Goal: Task Accomplishment & Management: Complete application form

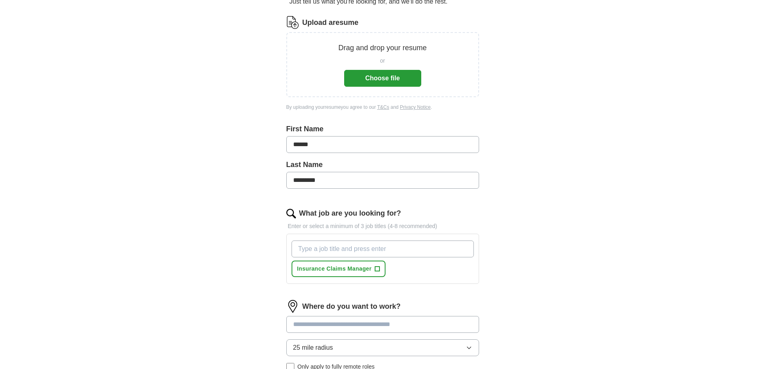
scroll to position [120, 0]
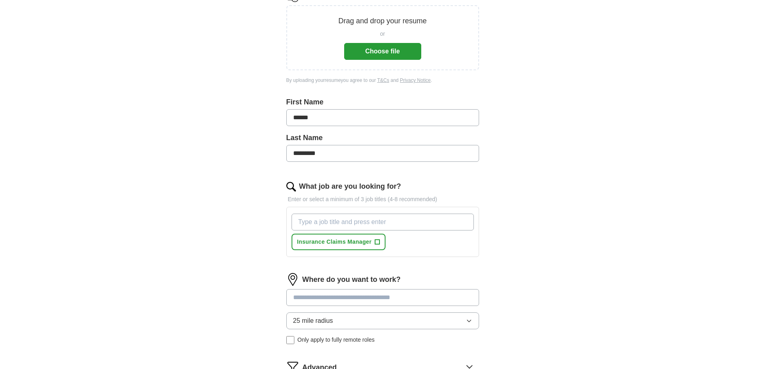
click at [302, 223] on input "What job are you looking for?" at bounding box center [382, 222] width 182 height 17
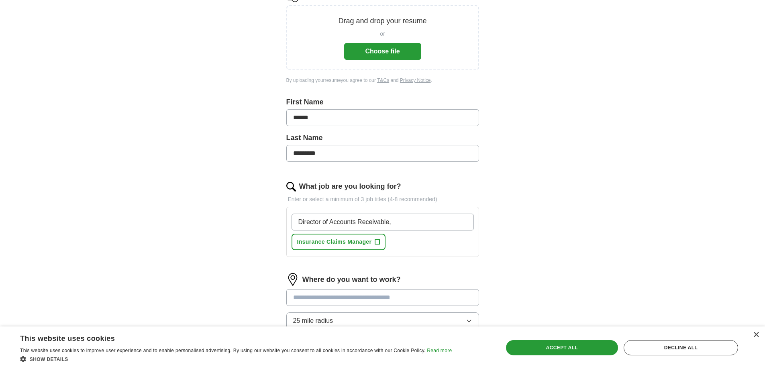
type input "Director of Accounts Receivable,"
click at [322, 243] on span "Insurance Claims Manager" at bounding box center [334, 242] width 75 height 8
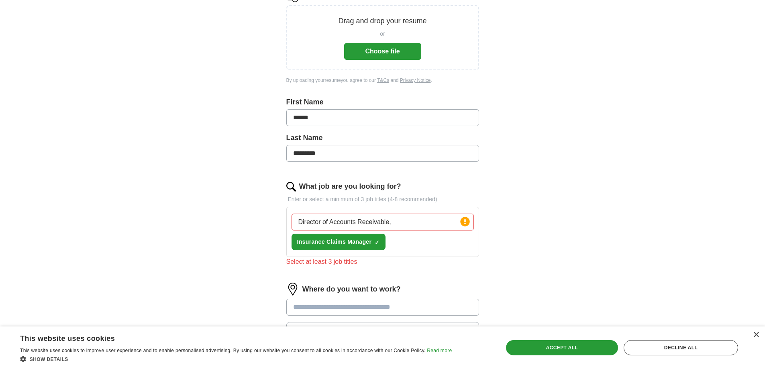
click at [413, 224] on input "Director of Accounts Receivable," at bounding box center [382, 222] width 182 height 17
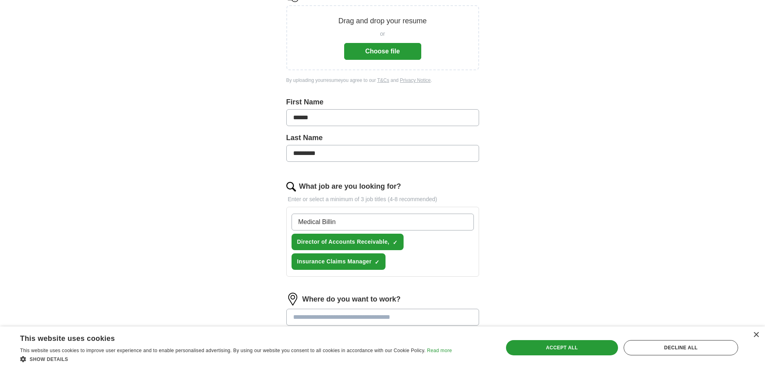
type input "Medical Billing"
click at [312, 222] on input "Me" at bounding box center [382, 222] width 182 height 17
type input "Medicaid Specialist"
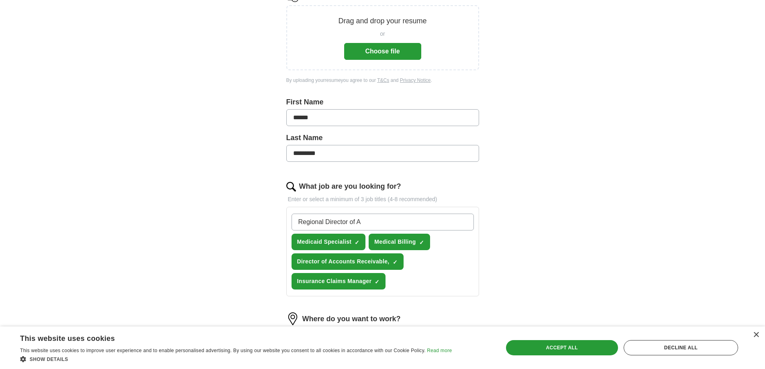
type input "Regional Director of AR"
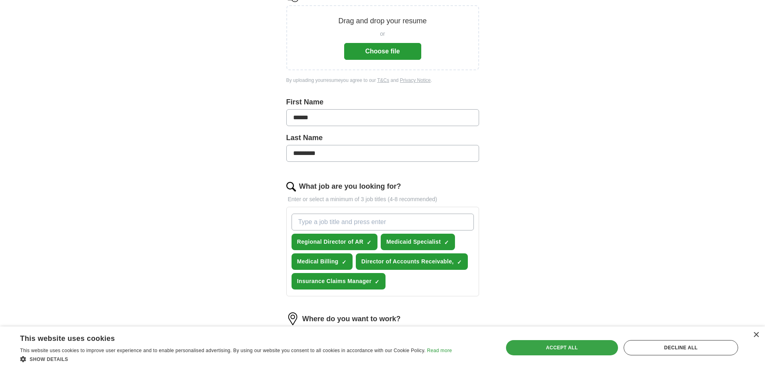
click at [543, 346] on div "Accept all" at bounding box center [562, 347] width 112 height 15
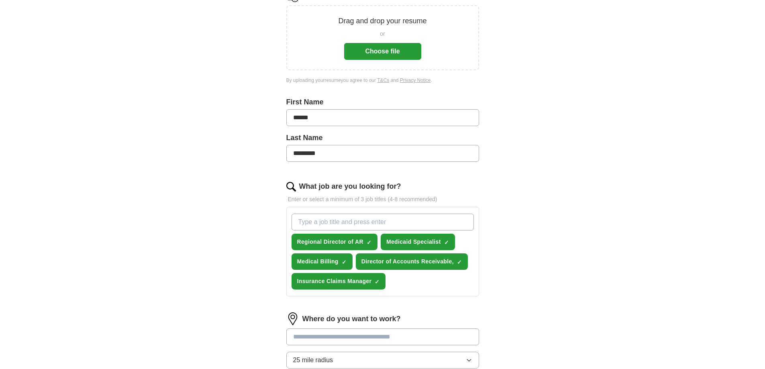
click at [302, 220] on input "What job are you looking for?" at bounding box center [382, 222] width 182 height 17
type input "RCM"
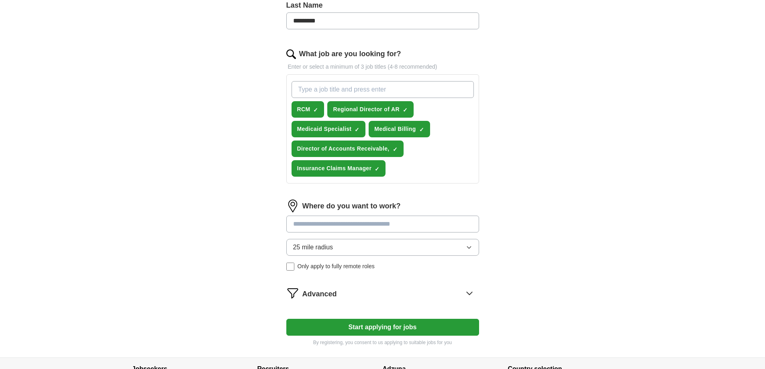
scroll to position [281, 0]
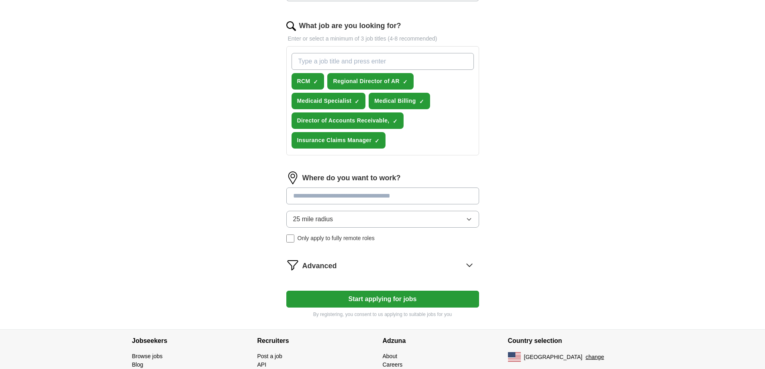
click at [309, 195] on input at bounding box center [382, 195] width 193 height 17
type input "**********"
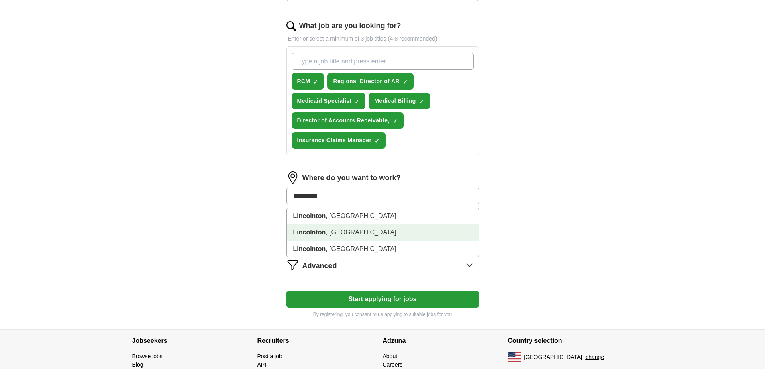
click at [315, 232] on strong "Lincolnton" at bounding box center [309, 232] width 33 height 7
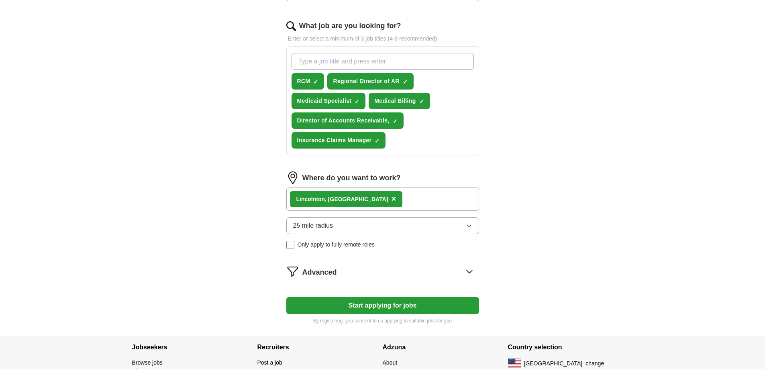
click at [467, 270] on icon at bounding box center [469, 271] width 13 height 13
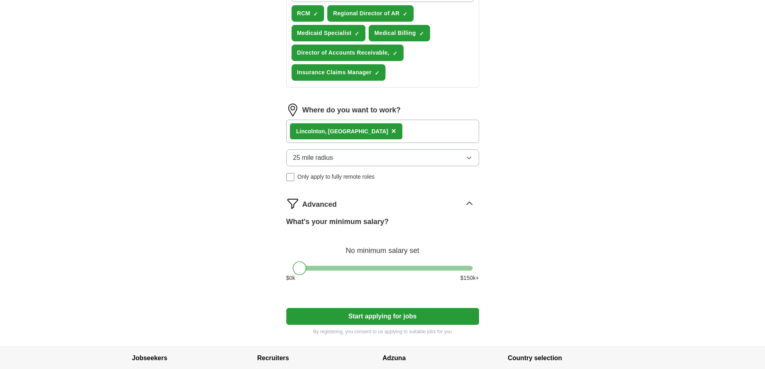
scroll to position [361, 0]
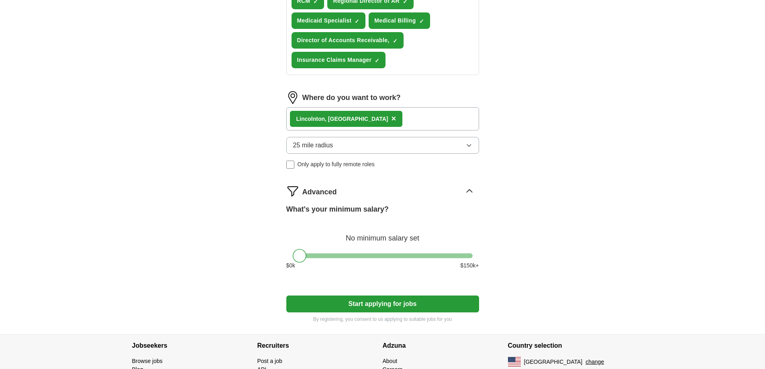
click at [386, 252] on div "What's your minimum salary? No minimum salary set $ 0 k $ 150 k+" at bounding box center [382, 240] width 193 height 72
drag, startPoint x: 291, startPoint y: 256, endPoint x: 305, endPoint y: 256, distance: 13.6
click at [305, 256] on div at bounding box center [382, 255] width 193 height 5
drag, startPoint x: 302, startPoint y: 256, endPoint x: 370, endPoint y: 255, distance: 68.2
click at [370, 255] on div at bounding box center [368, 256] width 14 height 14
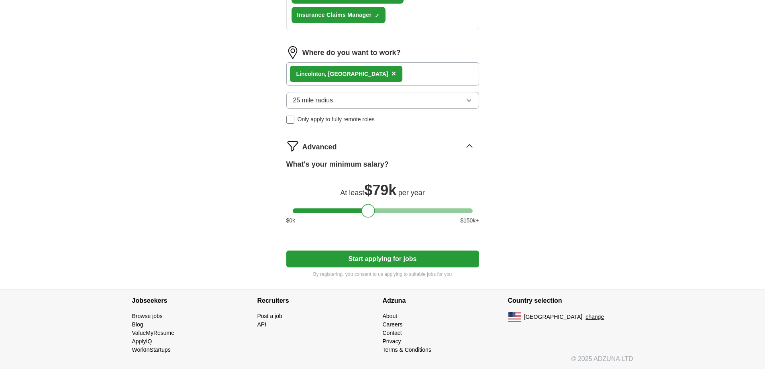
scroll to position [407, 0]
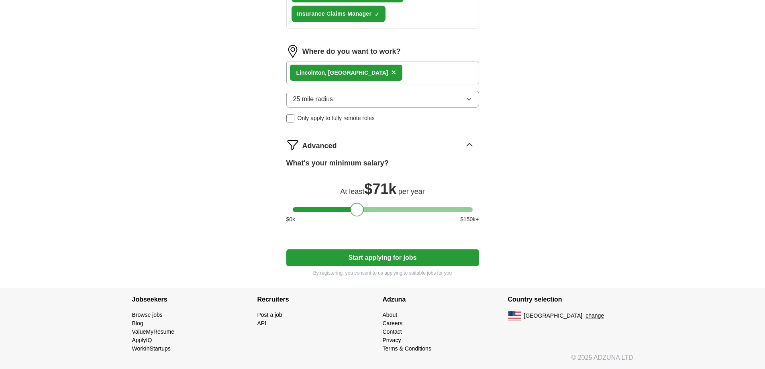
drag, startPoint x: 366, startPoint y: 207, endPoint x: 355, endPoint y: 206, distance: 10.9
click at [355, 206] on div at bounding box center [357, 210] width 14 height 14
click at [349, 208] on div at bounding box center [383, 209] width 180 height 5
click at [359, 210] on div at bounding box center [383, 209] width 180 height 5
click at [365, 262] on button "Start applying for jobs" at bounding box center [382, 257] width 193 height 17
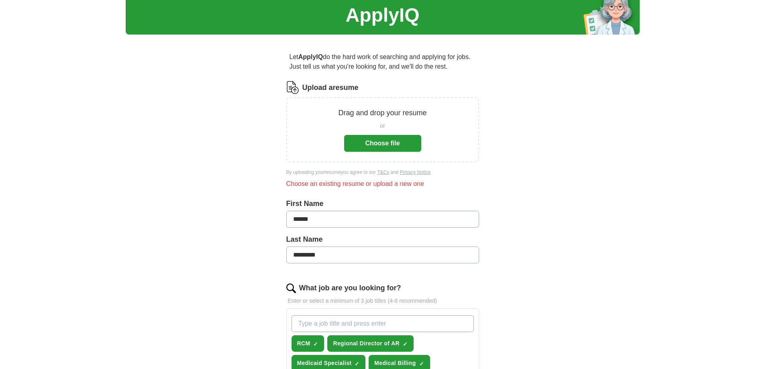
scroll to position [16, 0]
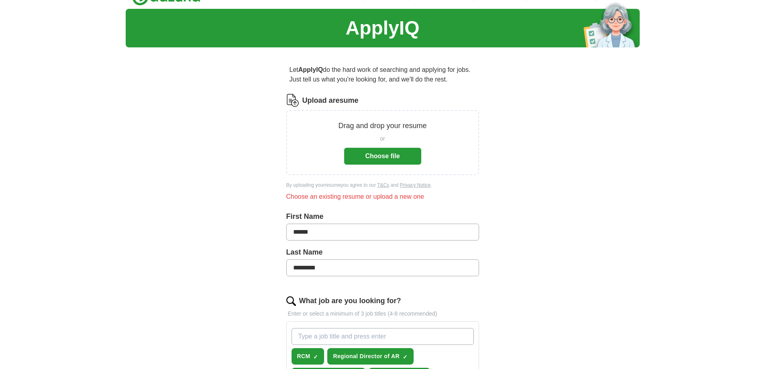
click at [378, 152] on button "Choose file" at bounding box center [382, 156] width 77 height 17
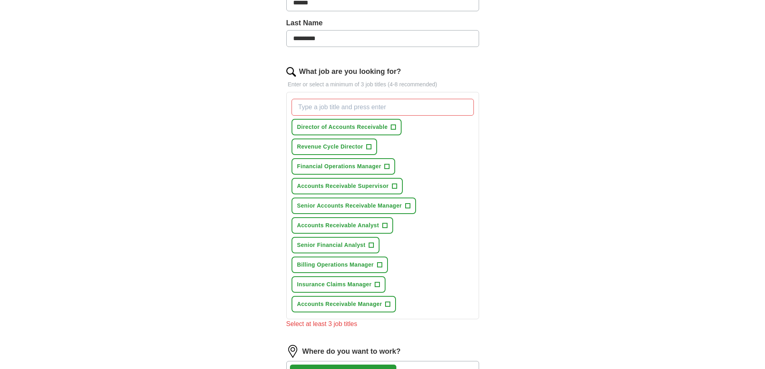
scroll to position [216, 0]
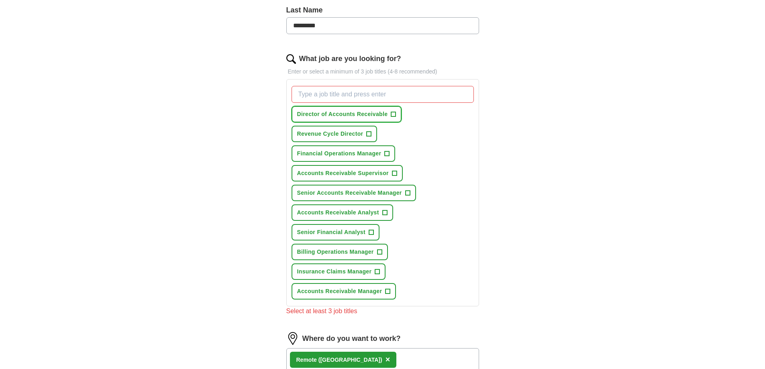
click at [395, 114] on span "+" at bounding box center [393, 114] width 5 height 6
click at [368, 133] on span "+" at bounding box center [368, 134] width 5 height 6
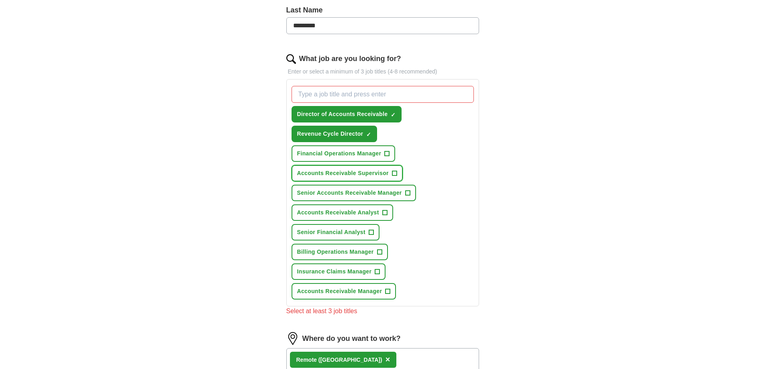
click at [395, 171] on span "+" at bounding box center [394, 173] width 5 height 6
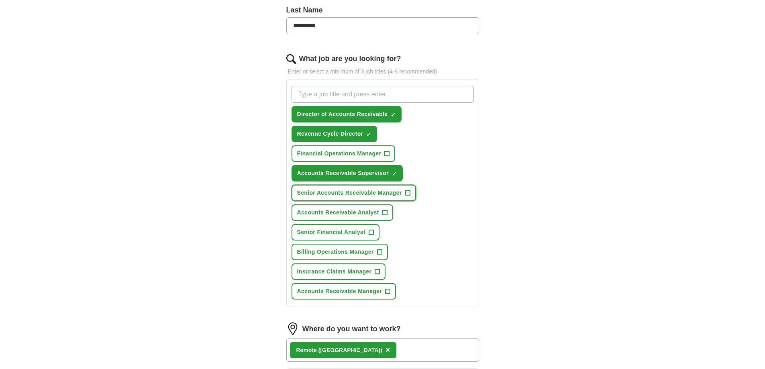
click at [405, 192] on span "+" at bounding box center [407, 193] width 5 height 6
click at [385, 212] on span "+" at bounding box center [384, 213] width 5 height 6
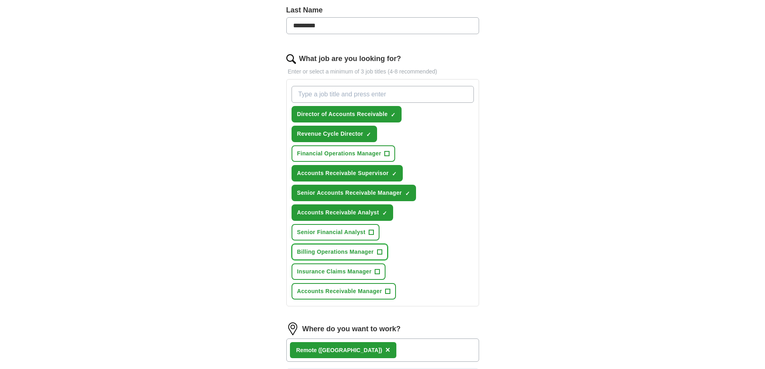
click at [377, 251] on span "+" at bounding box center [379, 252] width 5 height 6
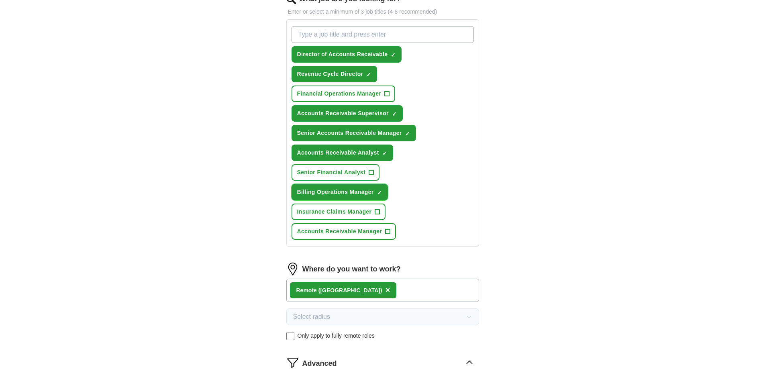
scroll to position [297, 0]
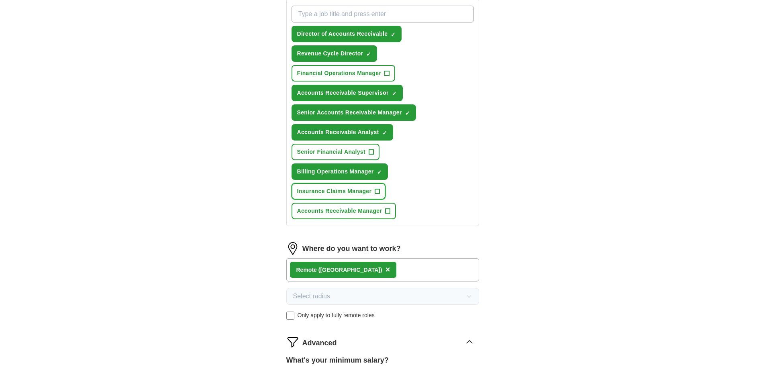
click at [376, 189] on span "+" at bounding box center [377, 191] width 5 height 6
click at [387, 210] on span "+" at bounding box center [387, 211] width 5 height 6
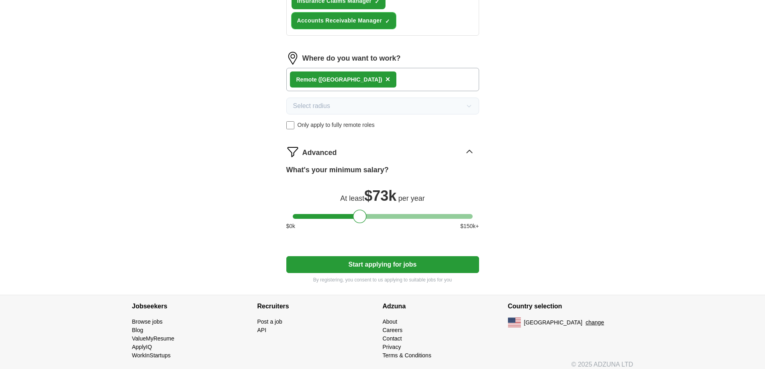
scroll to position [494, 0]
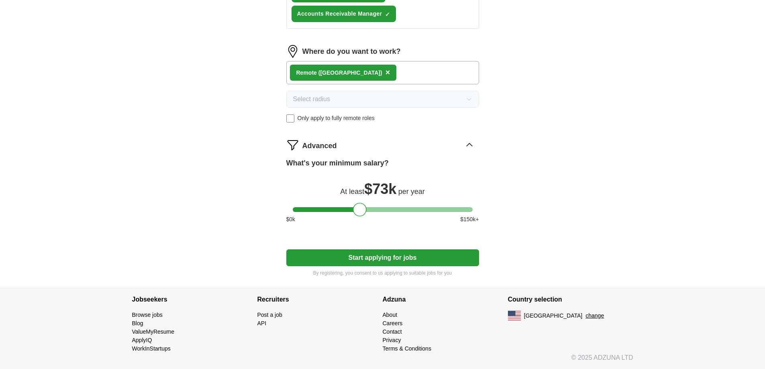
click at [383, 255] on button "Start applying for jobs" at bounding box center [382, 257] width 193 height 17
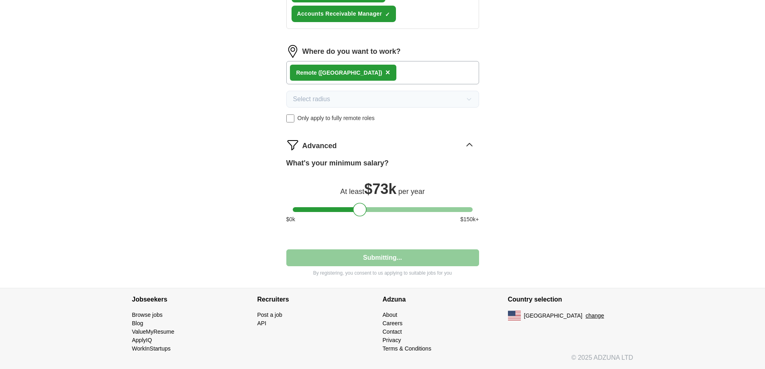
select select "**"
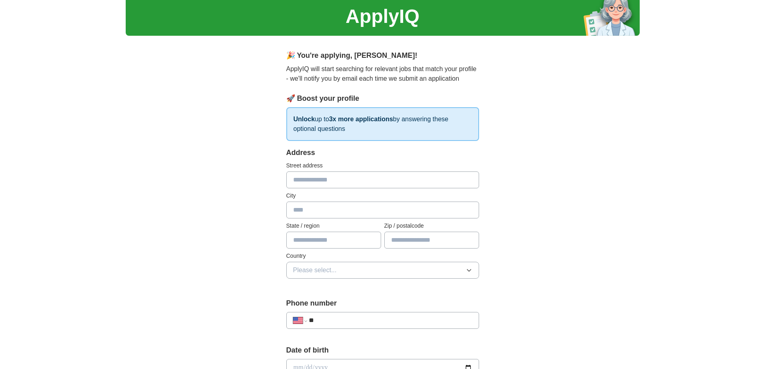
scroll to position [80, 0]
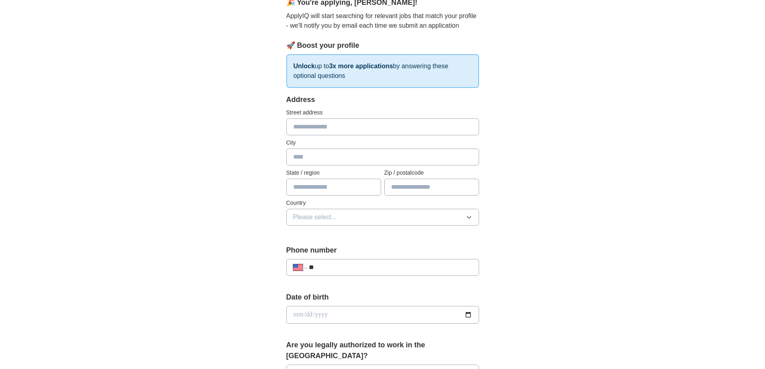
click at [297, 128] on input "text" at bounding box center [382, 126] width 193 height 17
type input "**********"
type input "**"
type input "*****"
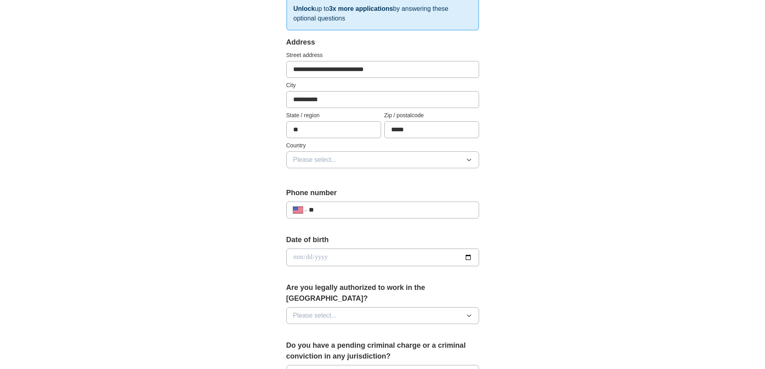
scroll to position [161, 0]
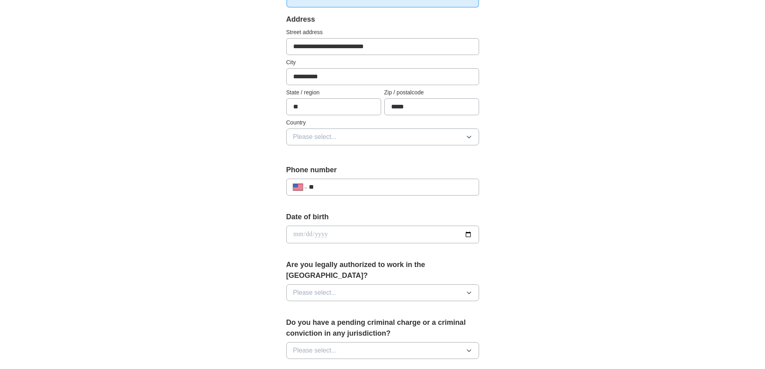
click at [341, 134] on button "Please select..." at bounding box center [382, 136] width 193 height 17
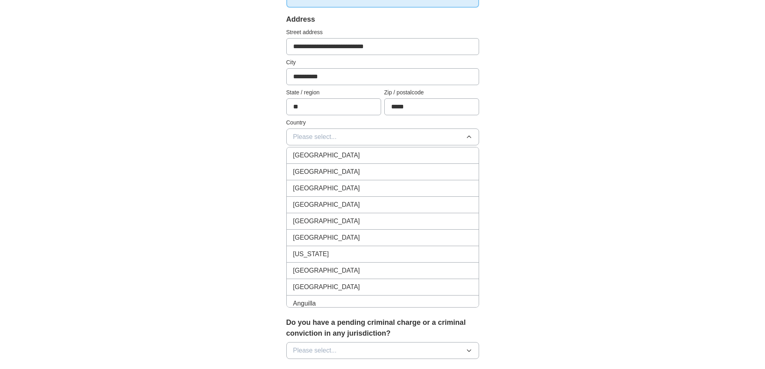
click at [328, 171] on span "[GEOGRAPHIC_DATA]" at bounding box center [326, 172] width 67 height 10
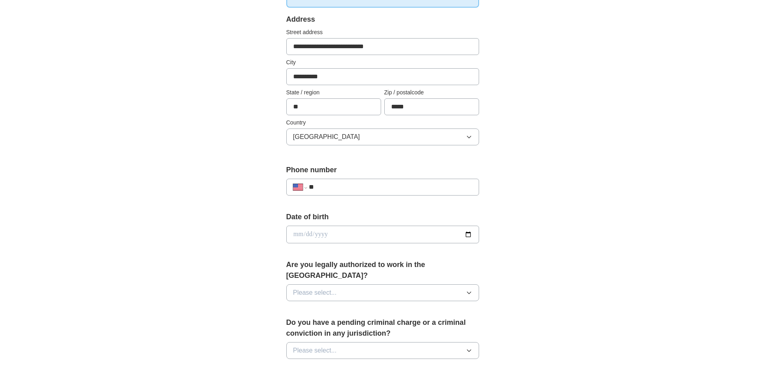
click at [325, 179] on div "**********" at bounding box center [382, 187] width 193 height 17
click at [326, 187] on input "**" at bounding box center [390, 187] width 163 height 10
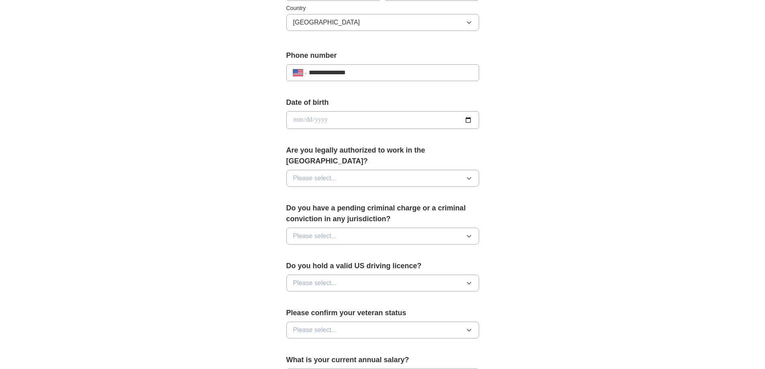
scroll to position [281, 0]
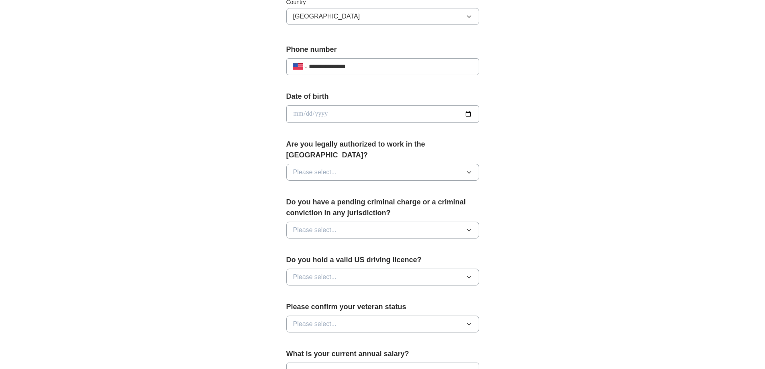
type input "**********"
click at [345, 164] on button "Please select..." at bounding box center [382, 172] width 193 height 17
click at [319, 186] on div "Yes" at bounding box center [382, 191] width 179 height 10
click at [306, 224] on button "Please select..." at bounding box center [382, 230] width 193 height 17
click at [297, 260] on span "No" at bounding box center [297, 265] width 8 height 10
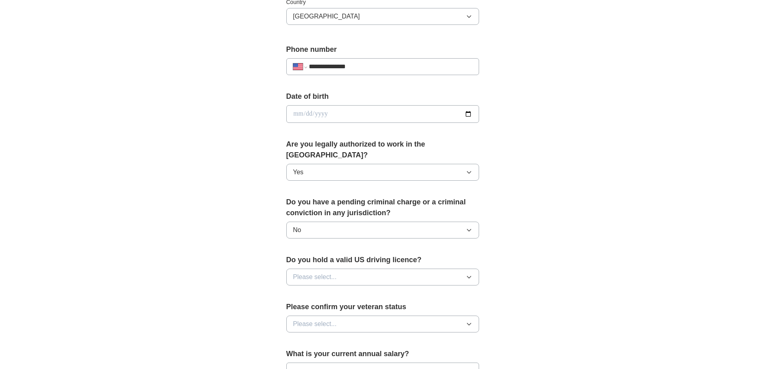
click at [317, 272] on button "Please select..." at bounding box center [382, 276] width 193 height 17
click at [308, 291] on div "Yes" at bounding box center [382, 296] width 179 height 10
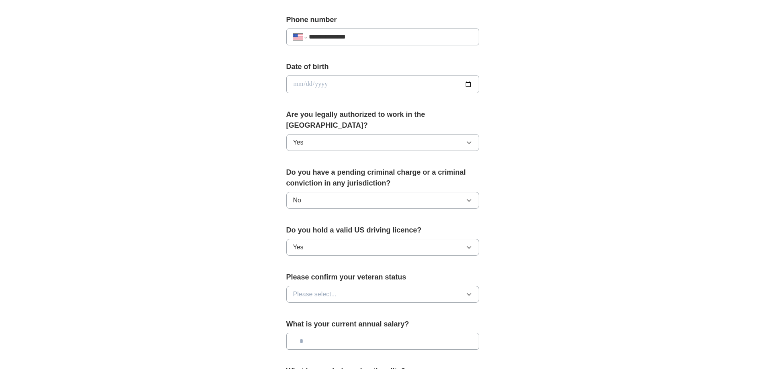
scroll to position [361, 0]
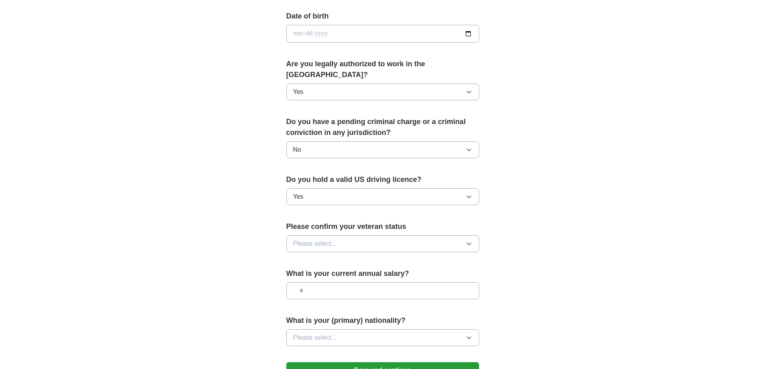
click at [373, 235] on button "Please select..." at bounding box center [382, 243] width 193 height 17
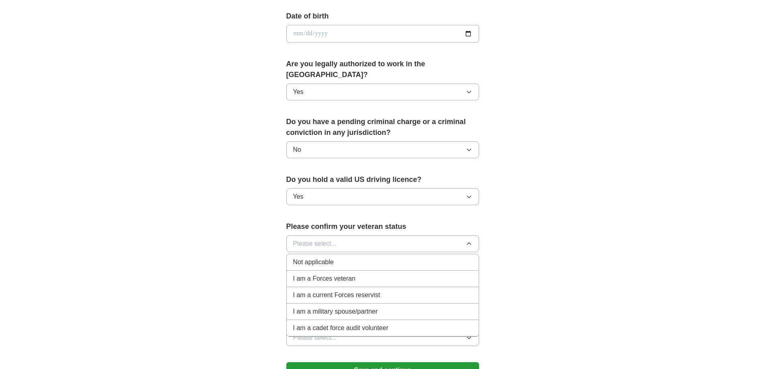
click at [311, 257] on span "Not applicable" at bounding box center [313, 262] width 41 height 10
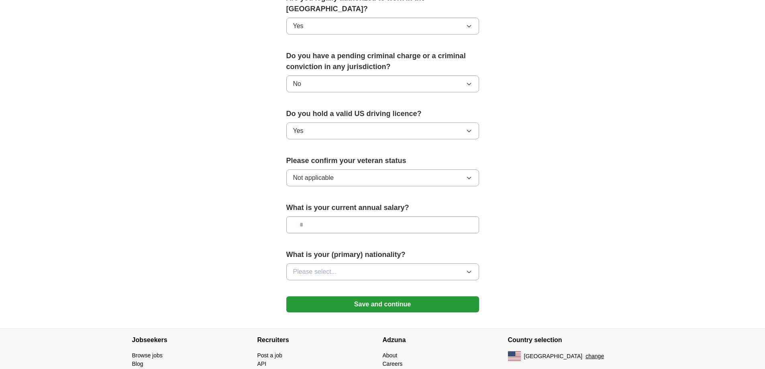
scroll to position [441, 0]
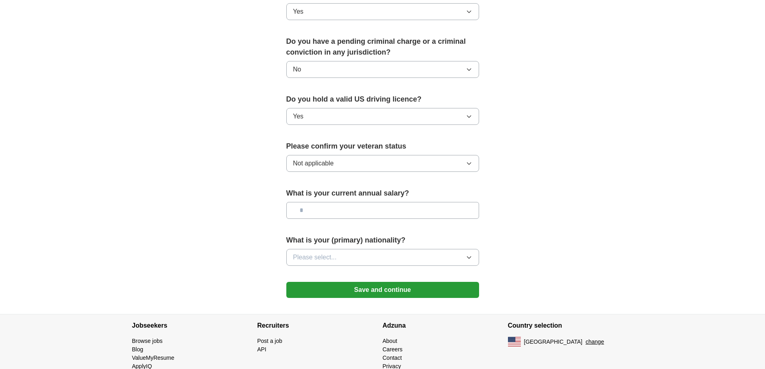
click at [317, 202] on input "text" at bounding box center [382, 210] width 193 height 17
click at [316, 252] on span "Please select..." at bounding box center [315, 257] width 44 height 10
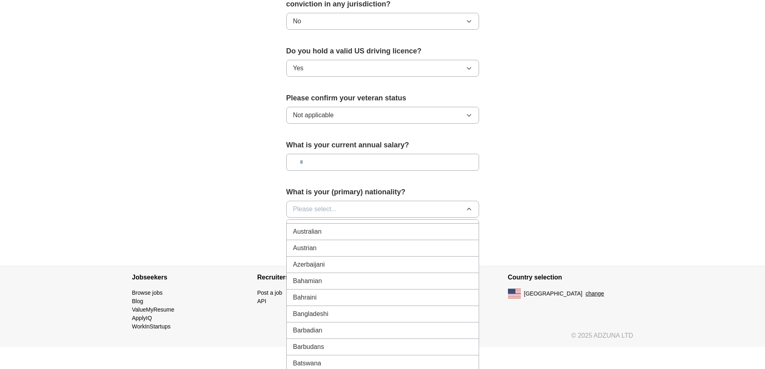
scroll to position [0, 0]
click at [315, 223] on span "American" at bounding box center [306, 228] width 27 height 10
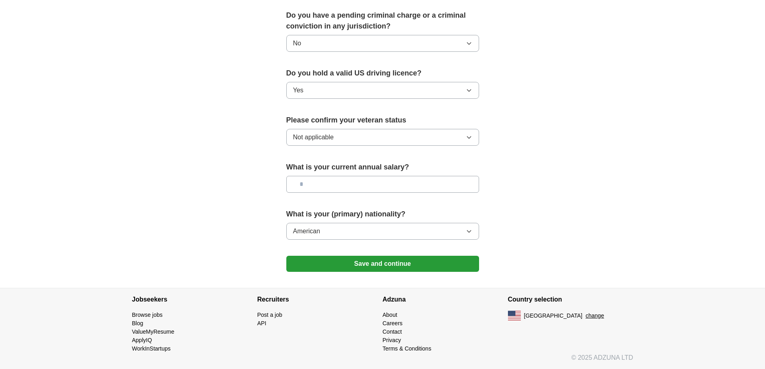
scroll to position [457, 0]
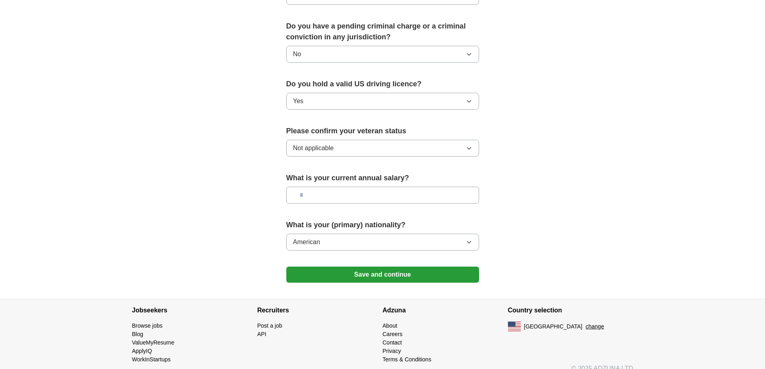
click at [317, 187] on input "text" at bounding box center [382, 195] width 193 height 17
type input "********"
click at [365, 266] on button "Save and continue" at bounding box center [382, 274] width 193 height 16
